Goal: Information Seeking & Learning: Understand process/instructions

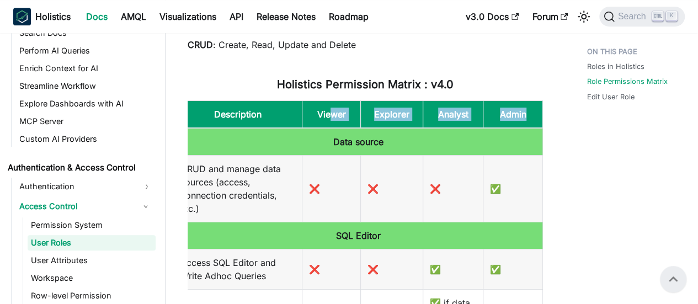
scroll to position [380, 0]
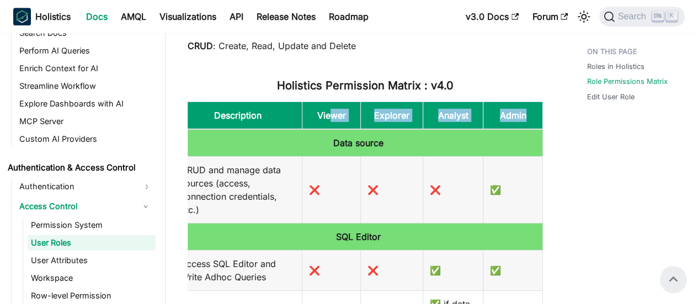
click at [361, 116] on th "Explorer" at bounding box center [392, 116] width 62 height 28
drag, startPoint x: 342, startPoint y: 116, endPoint x: 542, endPoint y: 115, distance: 200.3
click at [361, 116] on th "Explorer" at bounding box center [392, 116] width 62 height 28
drag, startPoint x: 307, startPoint y: 114, endPoint x: 518, endPoint y: 114, distance: 210.3
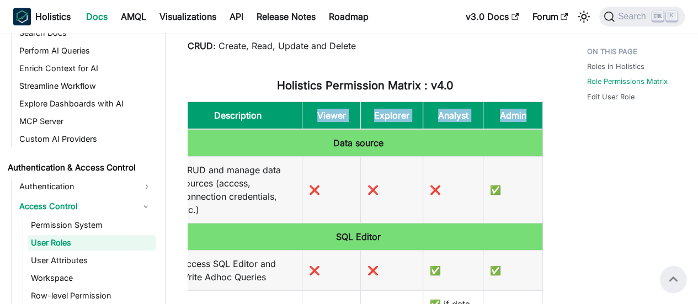
click at [518, 114] on tr "Description Viewer Explorer Analyst Admin" at bounding box center [358, 116] width 369 height 28
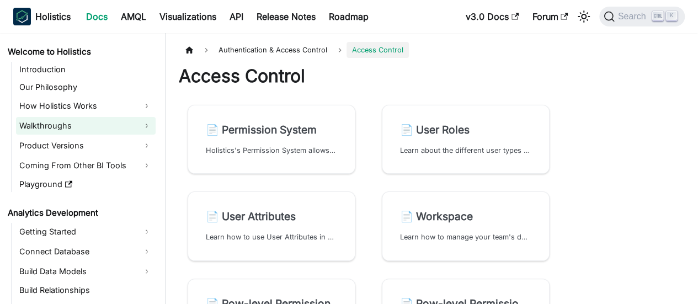
click at [119, 132] on link "Walkthroughs" at bounding box center [86, 126] width 140 height 18
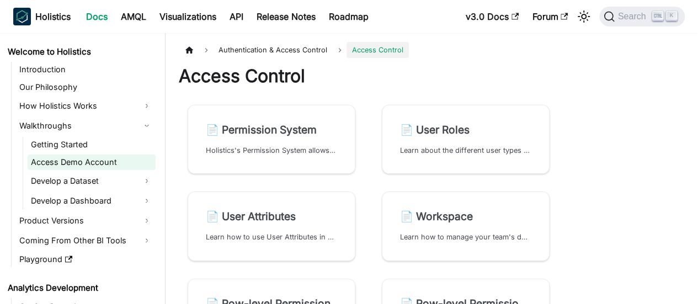
click at [107, 165] on link "Access Demo Account" at bounding box center [92, 162] width 128 height 15
